Goal: Information Seeking & Learning: Learn about a topic

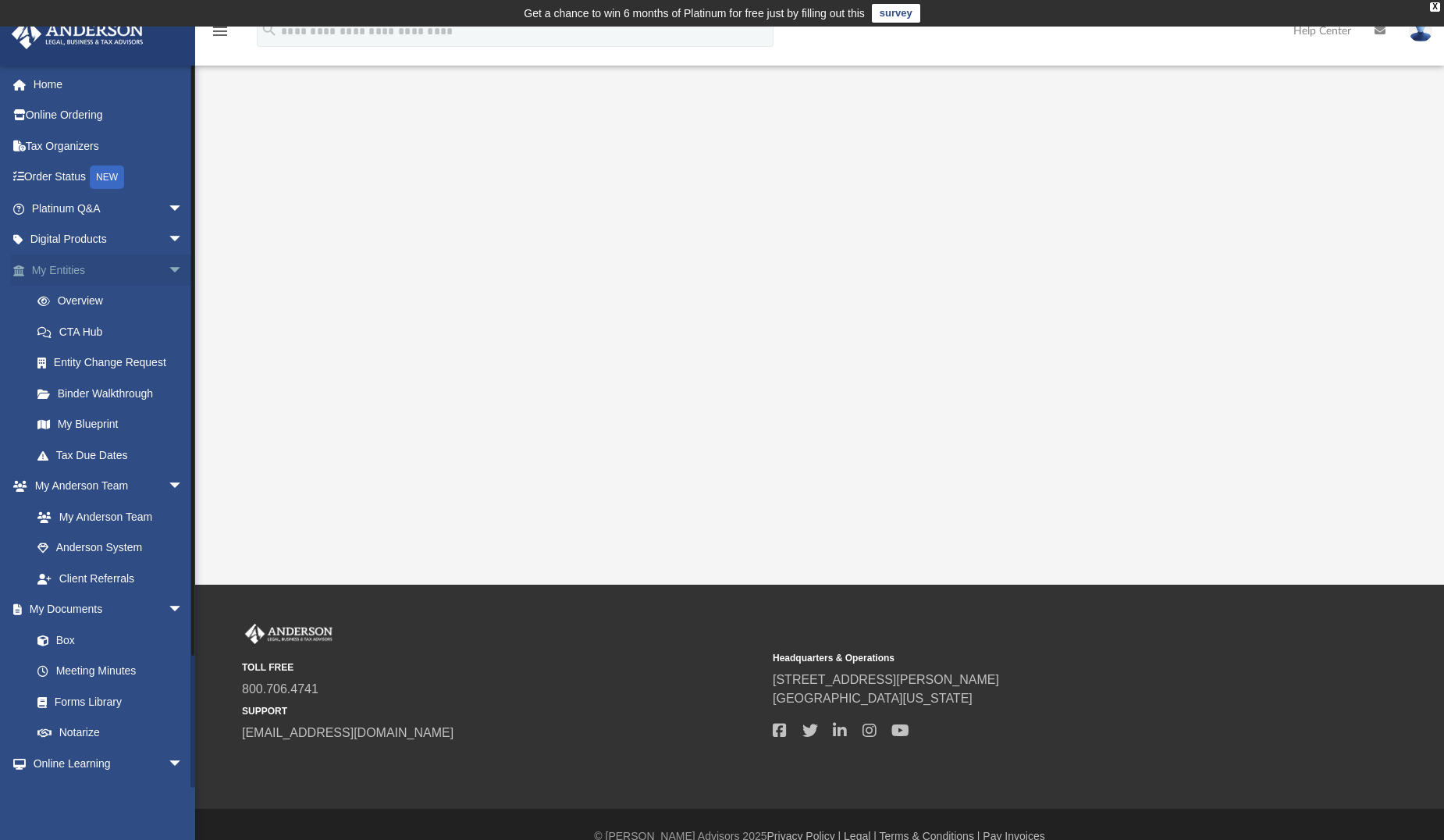
click at [64, 270] on link "My Entities arrow_drop_down" at bounding box center [109, 270] width 196 height 32
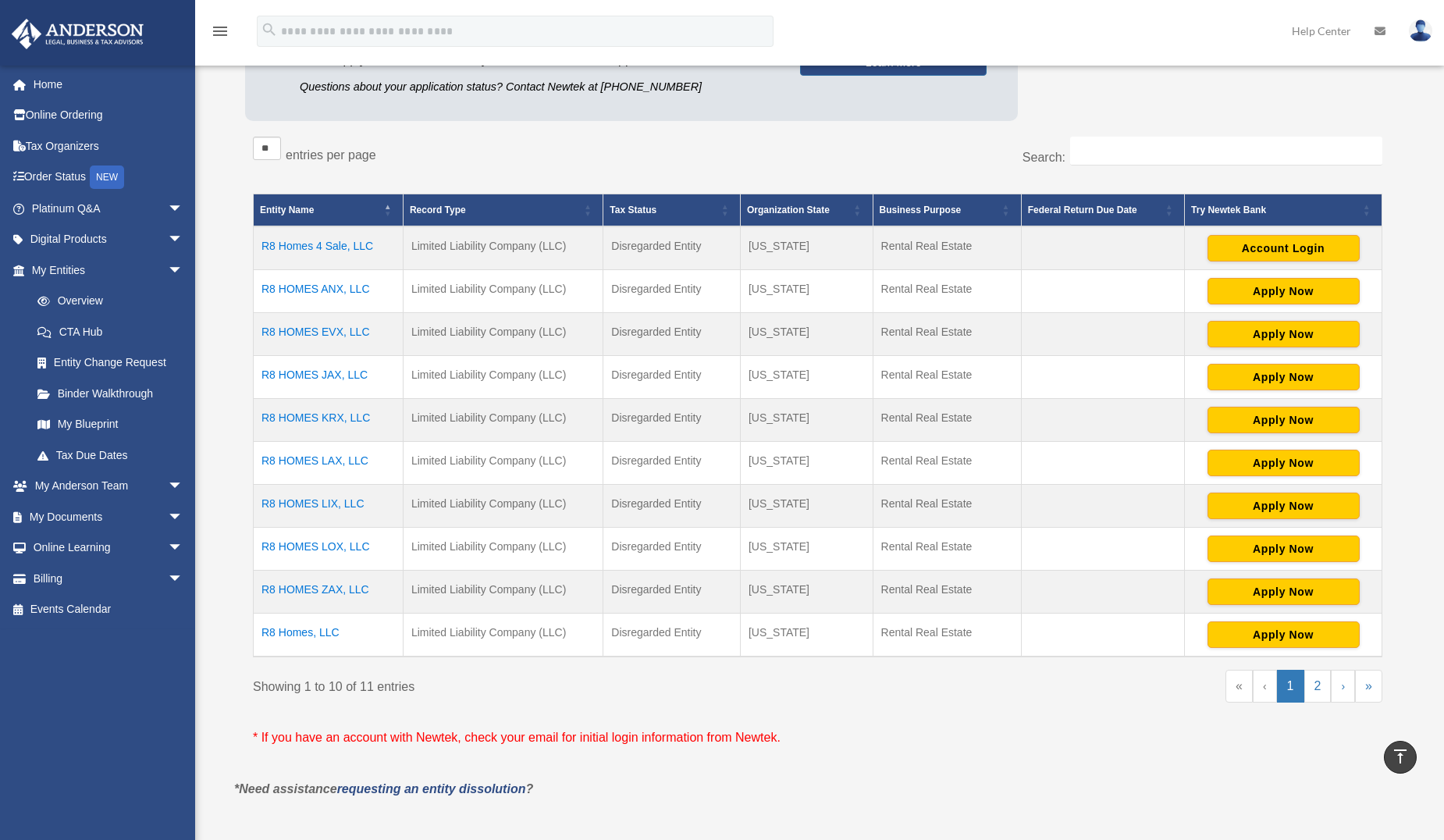
scroll to position [234, 0]
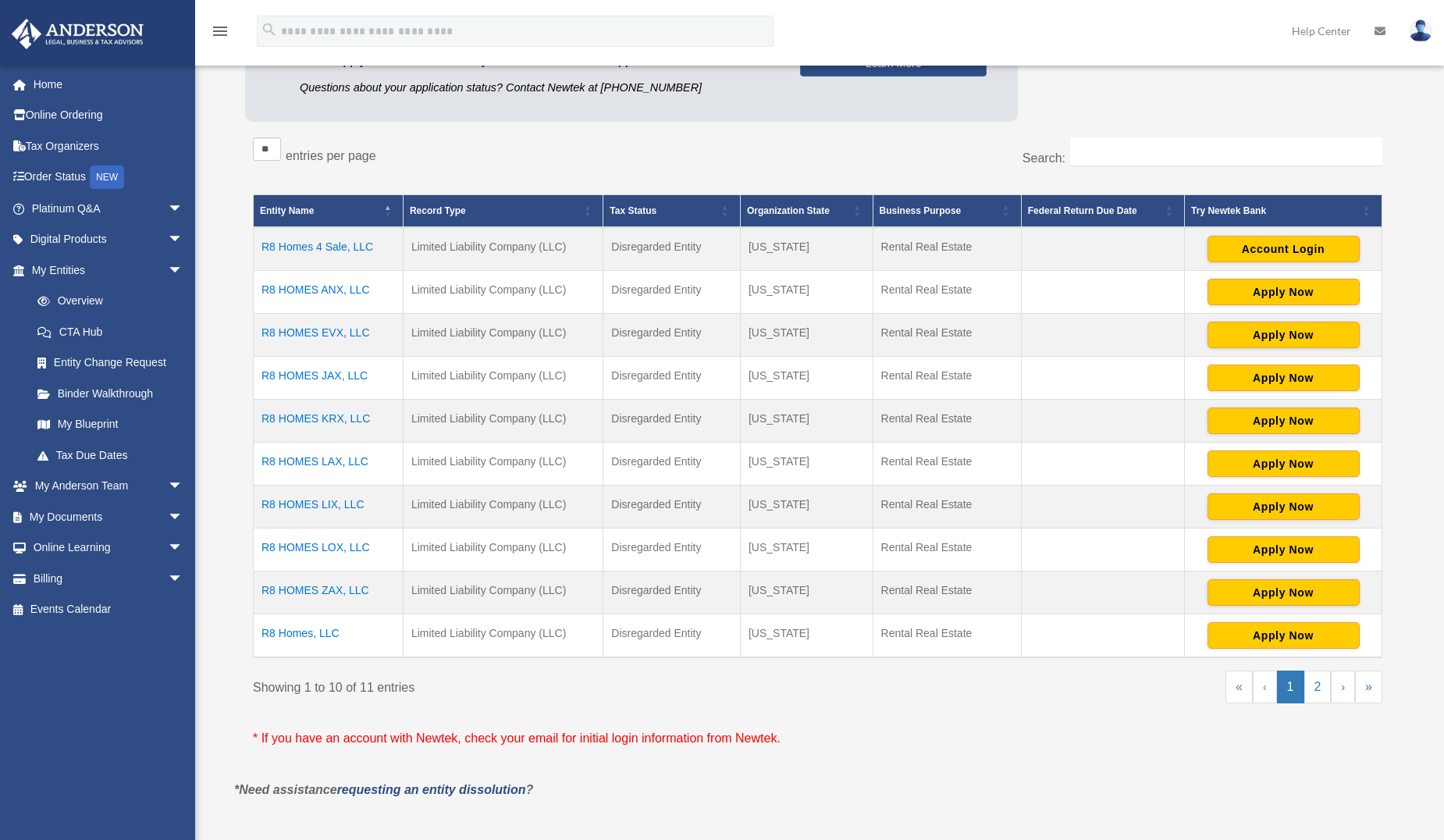
click at [331, 634] on td "R8 Homes, LLC" at bounding box center [328, 636] width 150 height 44
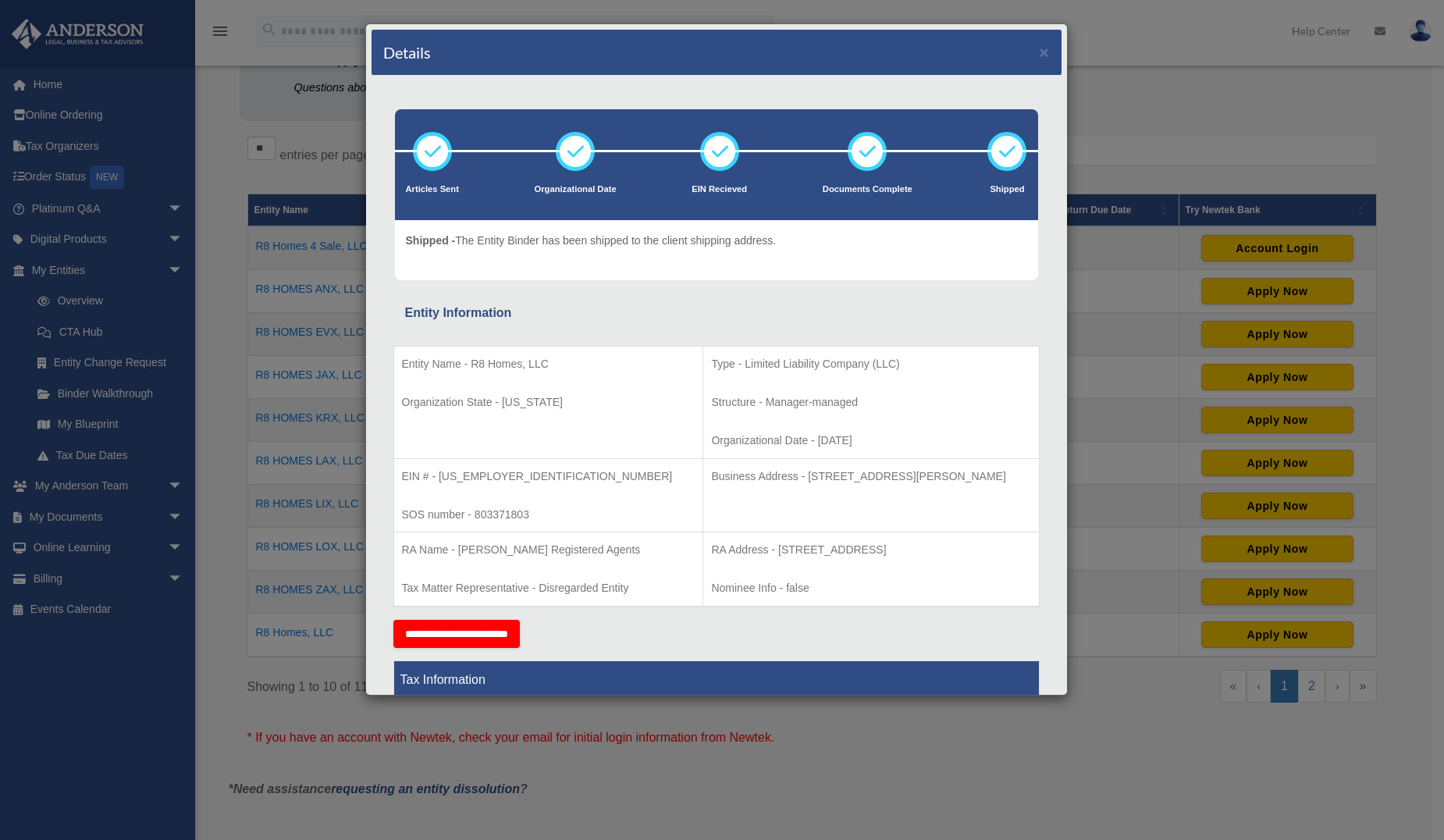
click at [1158, 124] on div "Details × Articles Sent Organizational Date" at bounding box center [722, 420] width 1444 height 840
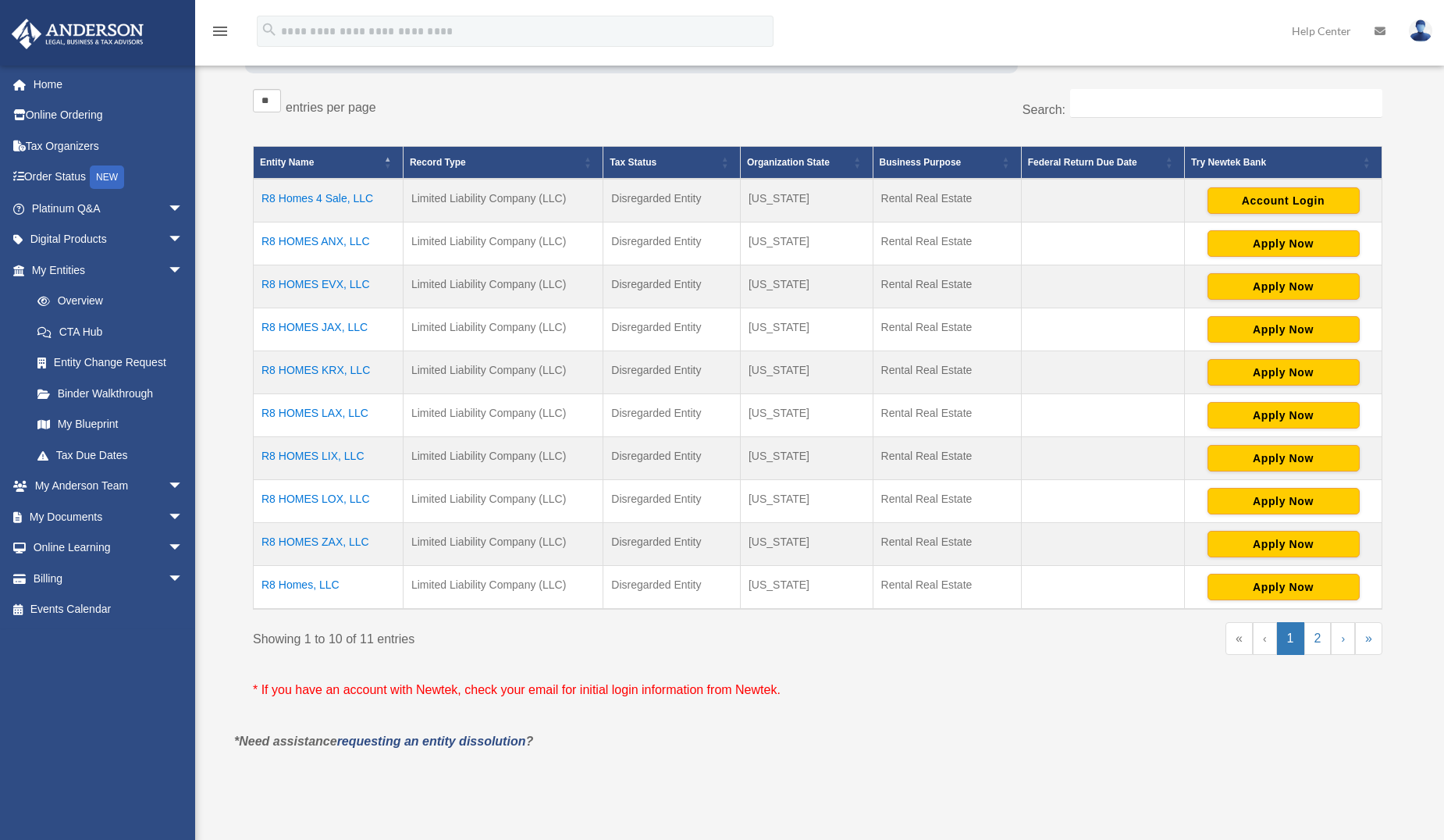
scroll to position [312, 0]
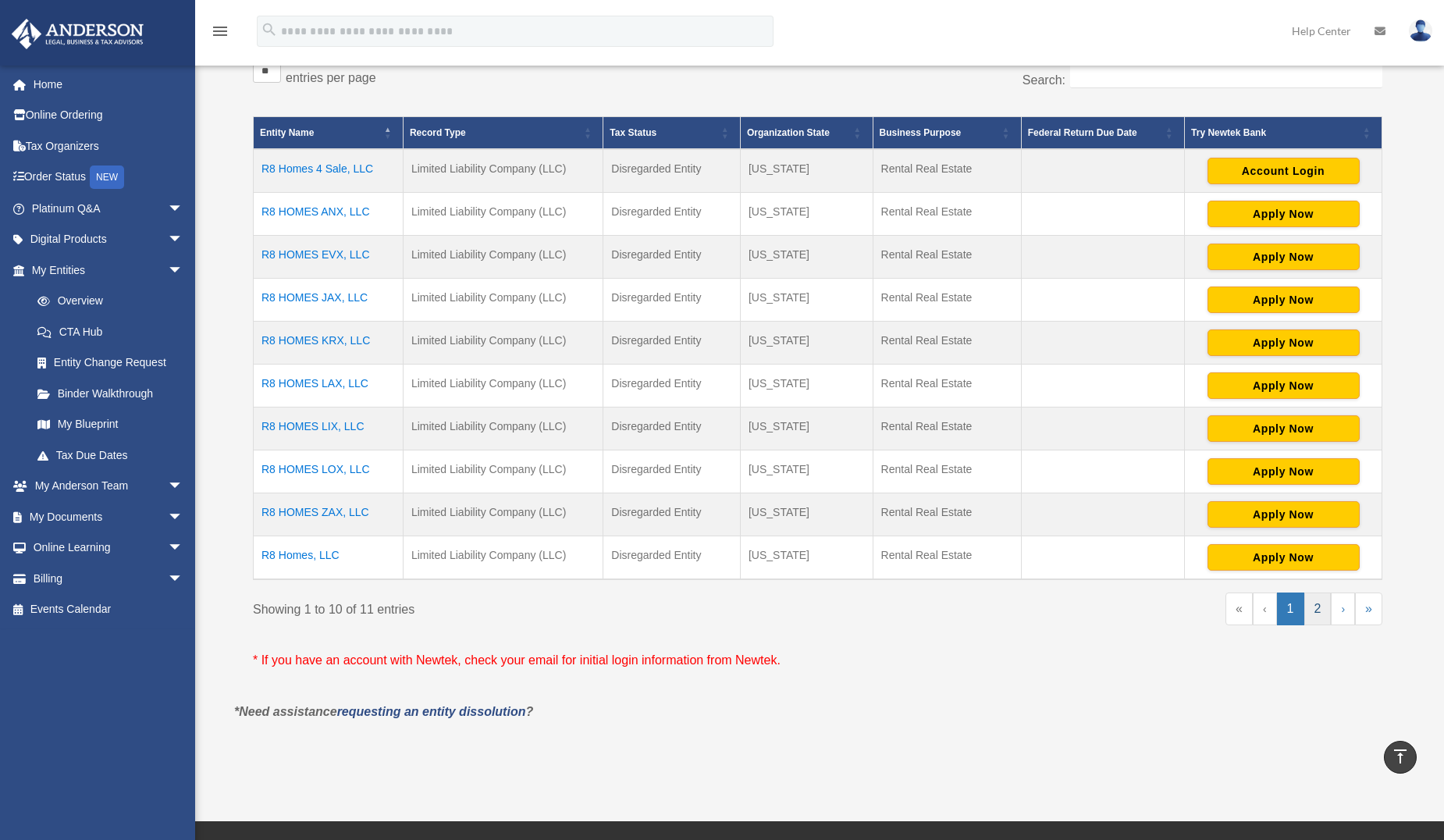
click at [1319, 610] on link "2" at bounding box center [1319, 609] width 27 height 33
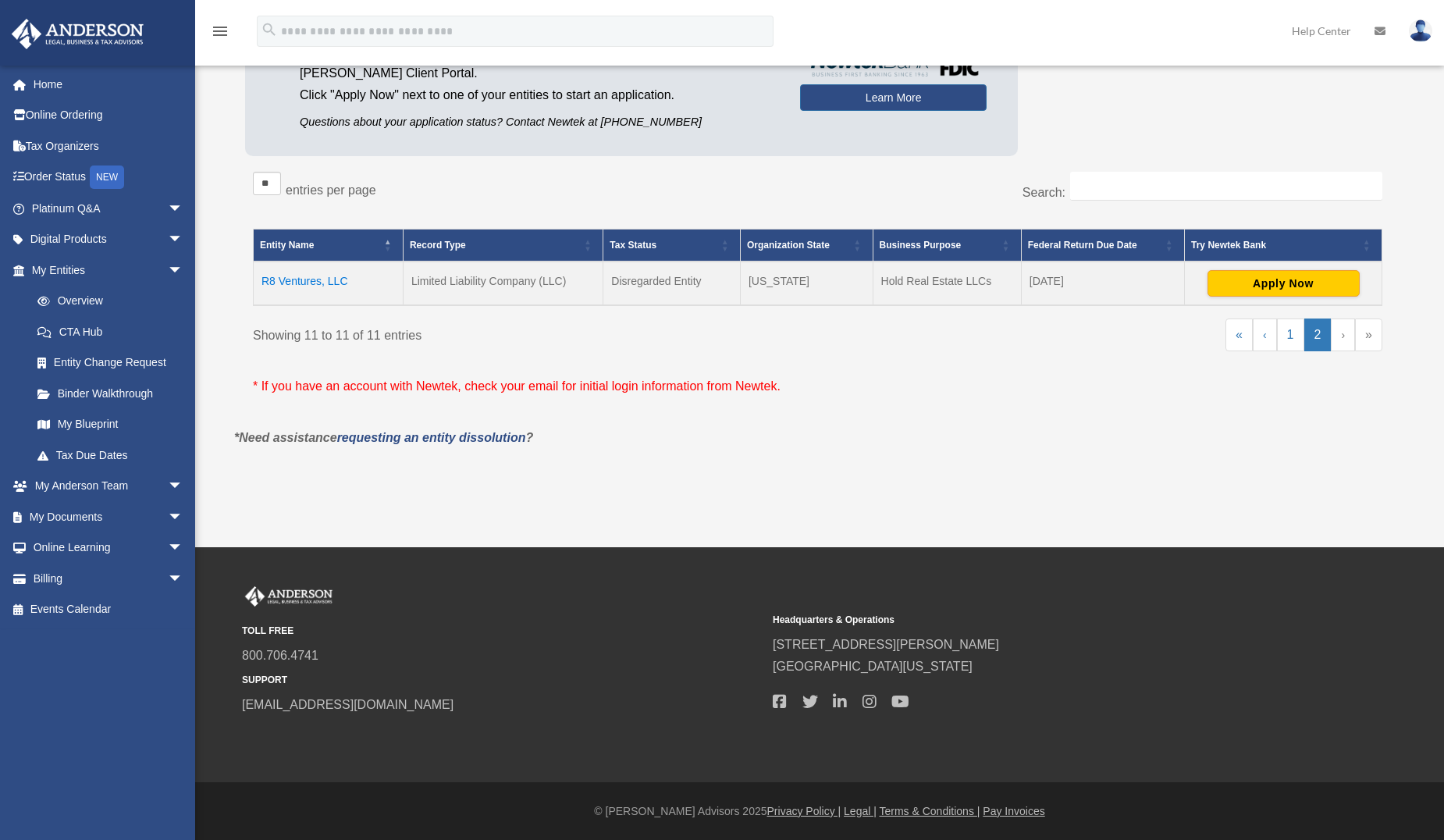
click at [335, 284] on td "R8 Ventures, LLC" at bounding box center [328, 283] width 150 height 44
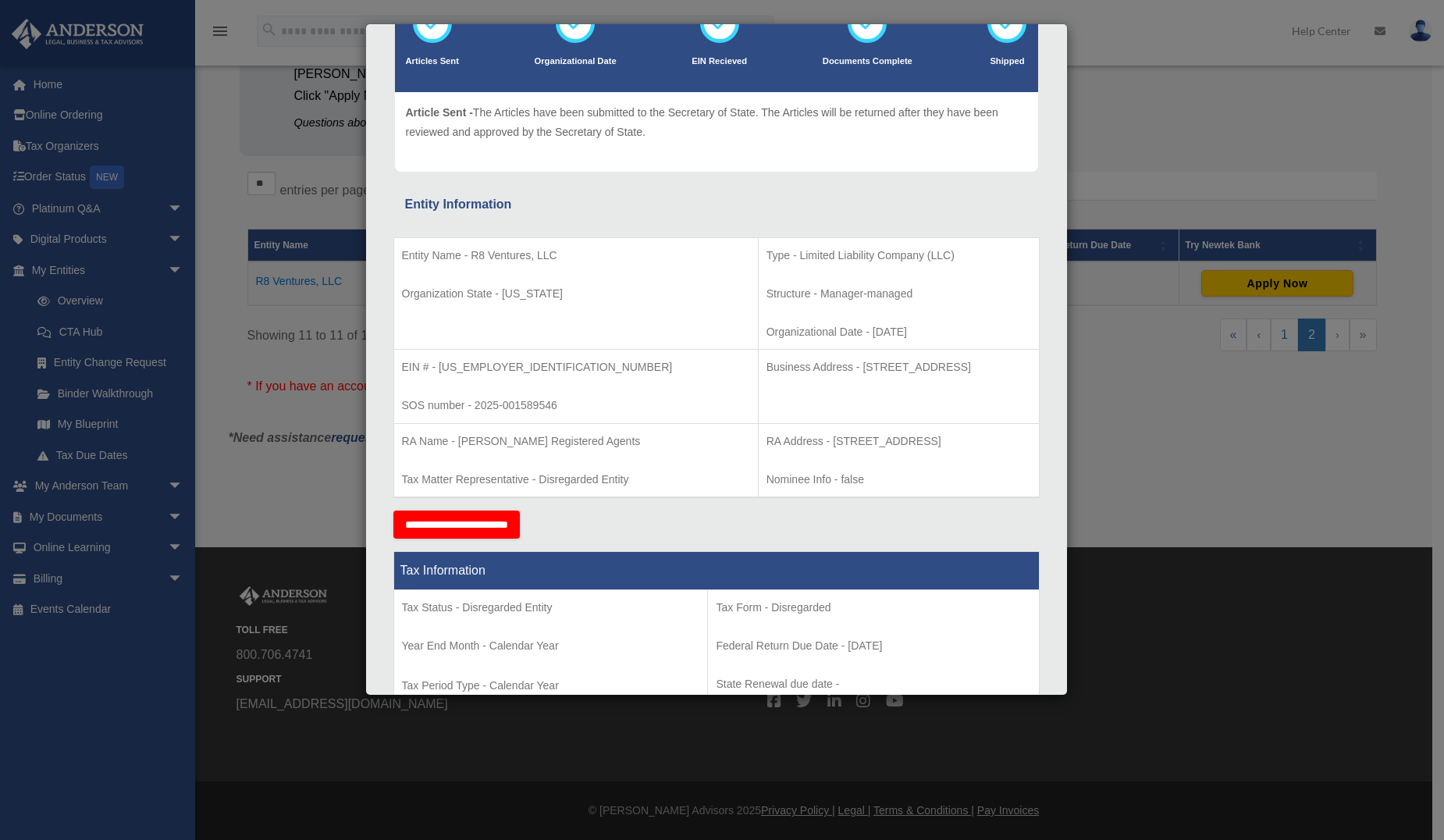
scroll to position [156, 0]
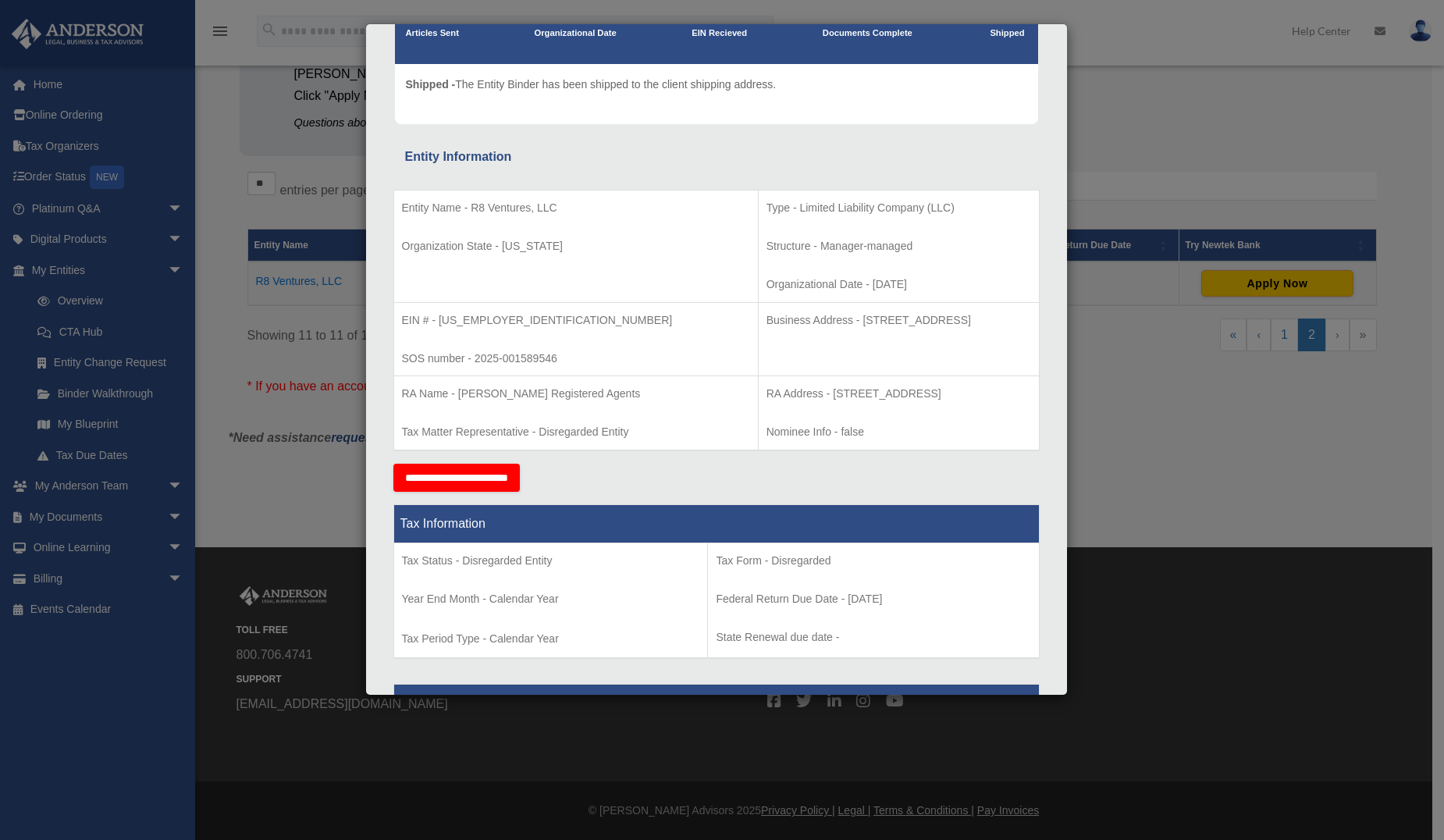
click at [1152, 128] on div "Details × Articles Sent Organizational Date" at bounding box center [722, 420] width 1444 height 840
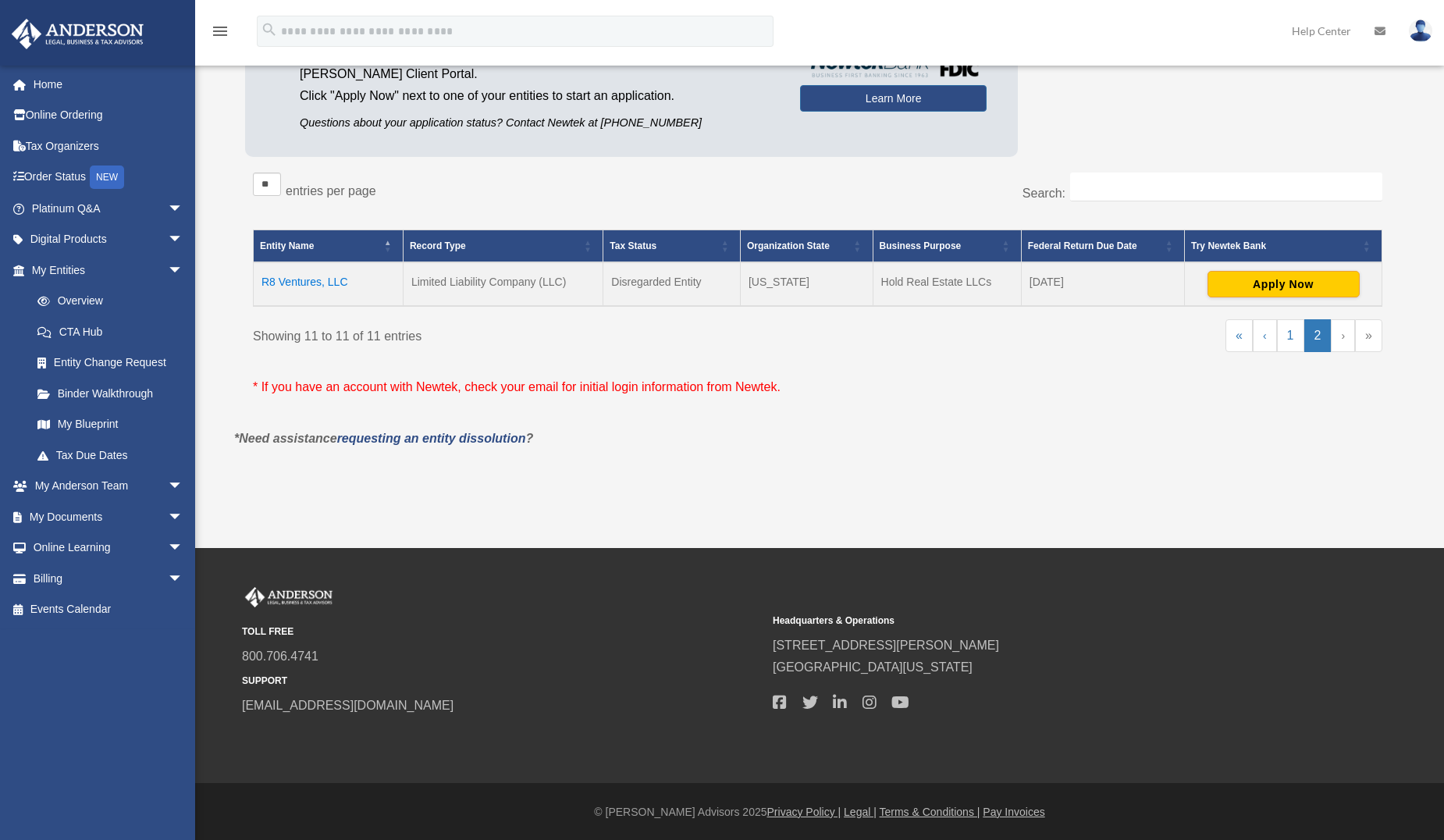
scroll to position [0, 0]
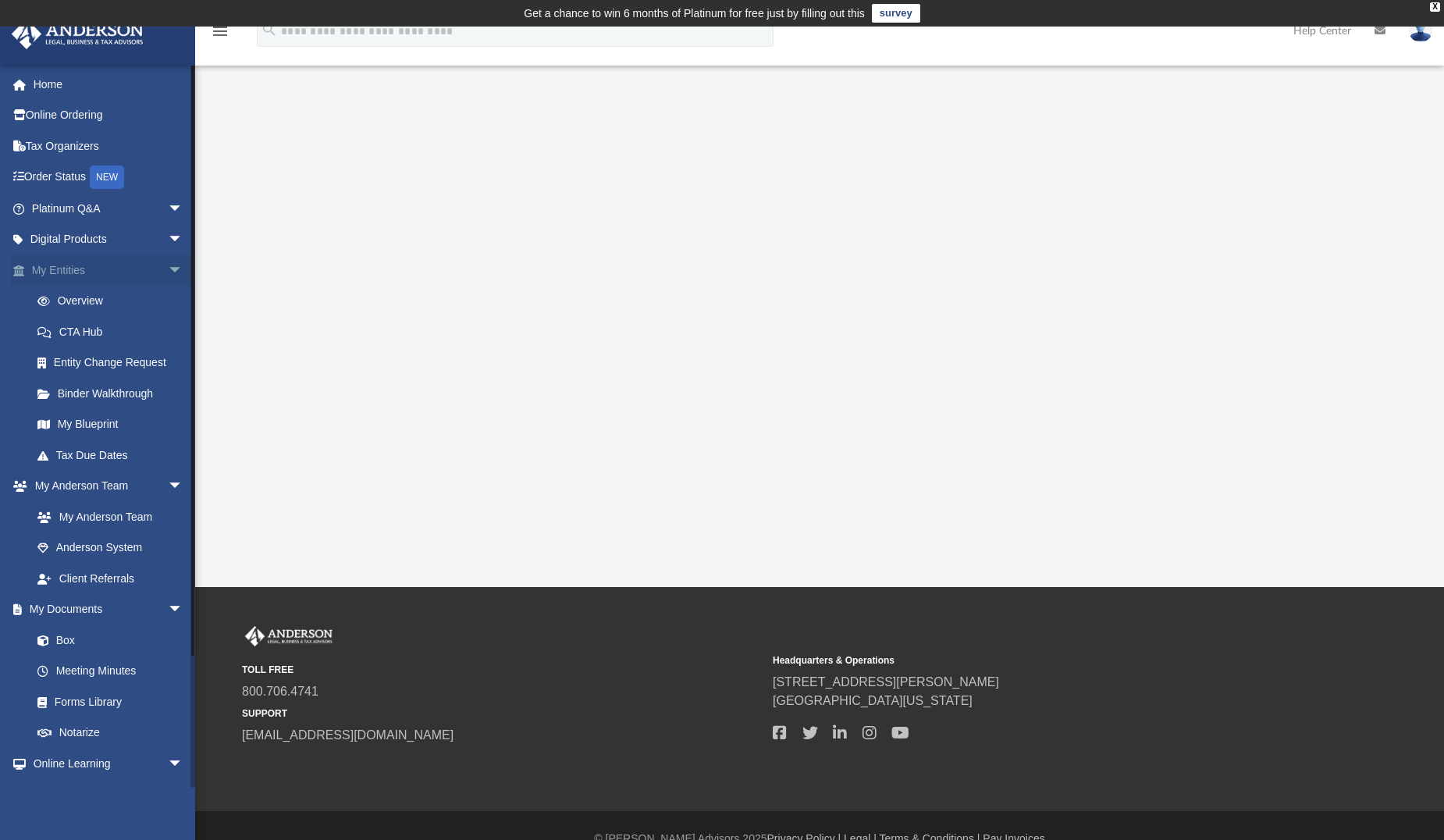
click at [120, 270] on link "My Entities arrow_drop_down" at bounding box center [109, 270] width 196 height 32
click at [92, 300] on link "Overview" at bounding box center [114, 301] width 185 height 32
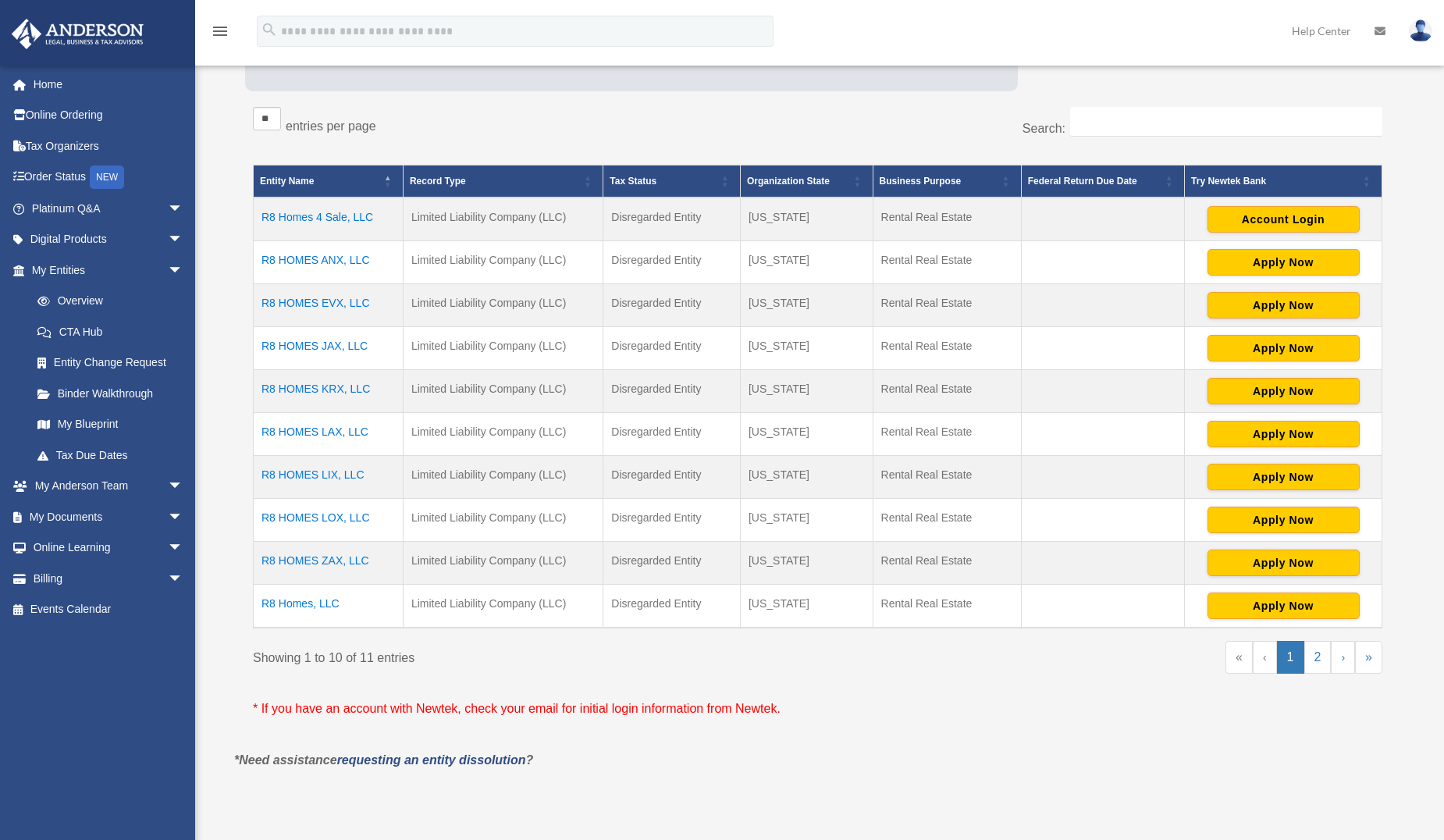
scroll to position [260, 0]
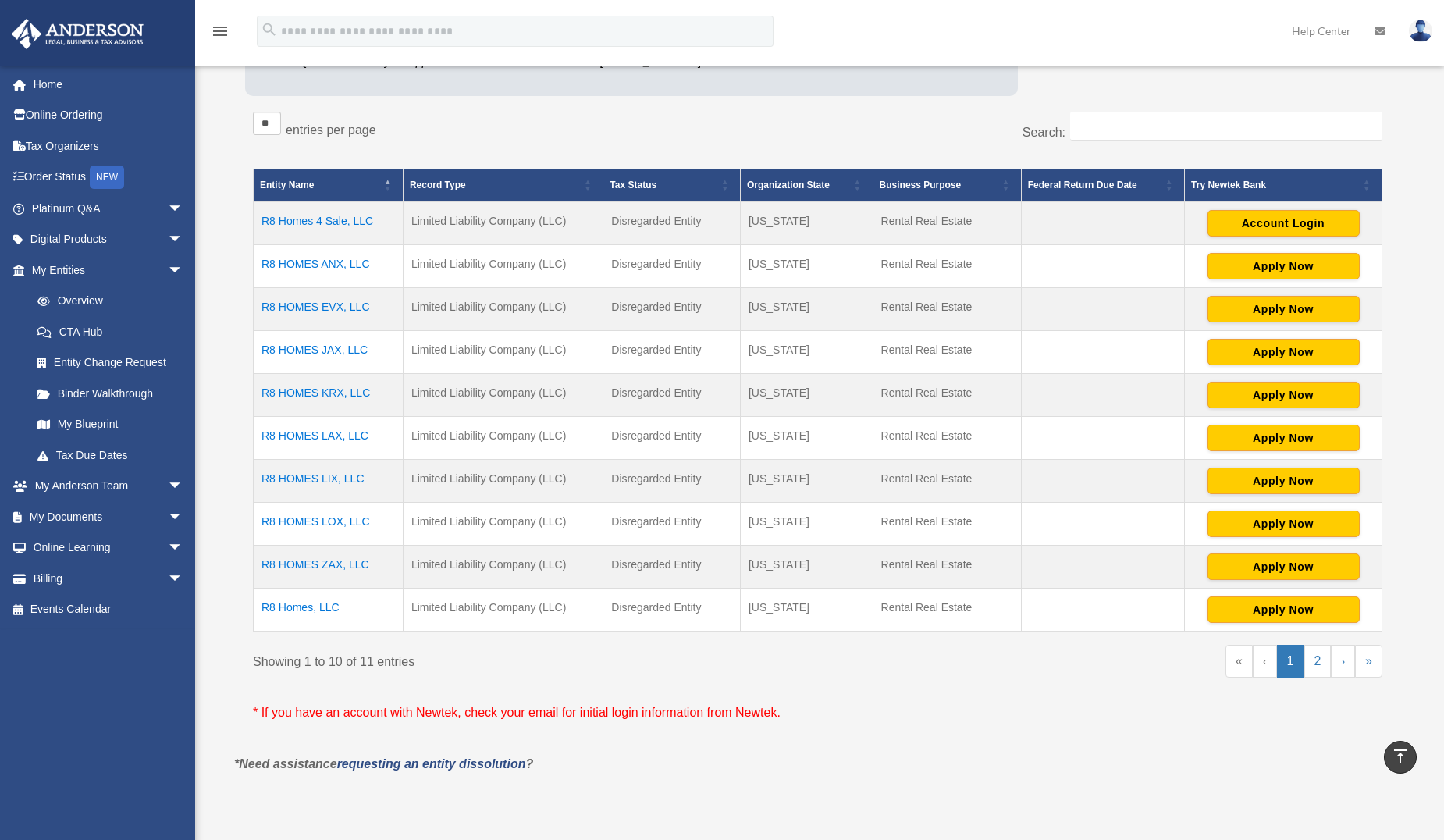
click at [328, 610] on td "R8 Homes, LLC" at bounding box center [328, 610] width 150 height 44
